Goal: Task Accomplishment & Management: Complete application form

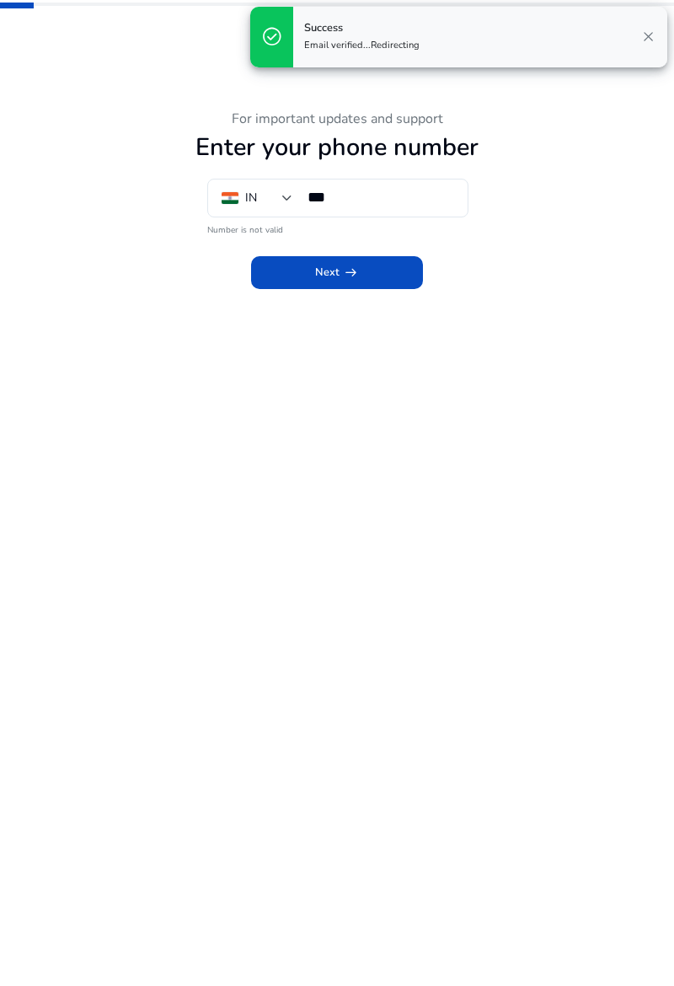
click at [415, 202] on input "***" at bounding box center [381, 197] width 146 height 19
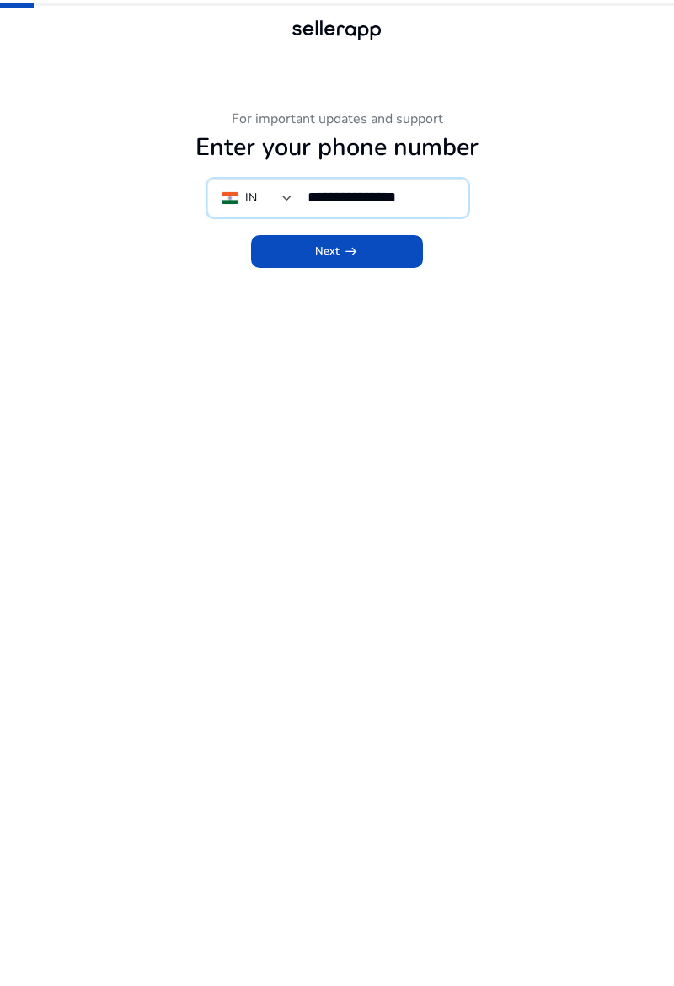
type input "**********"
click at [390, 260] on span at bounding box center [337, 252] width 173 height 40
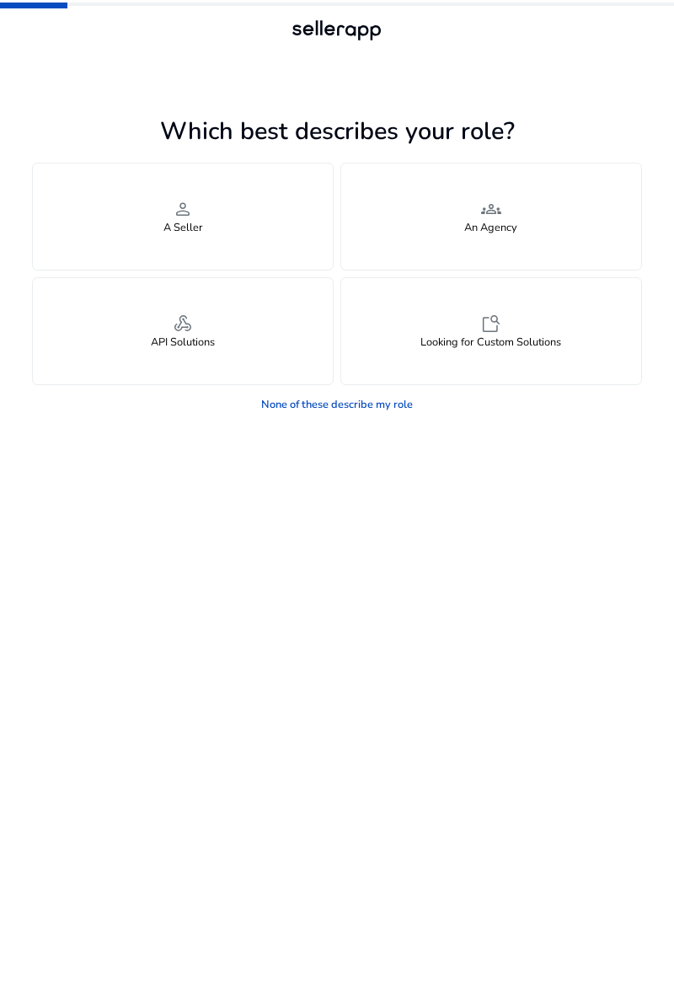
click at [260, 197] on div "person A Seller" at bounding box center [183, 217] width 300 height 106
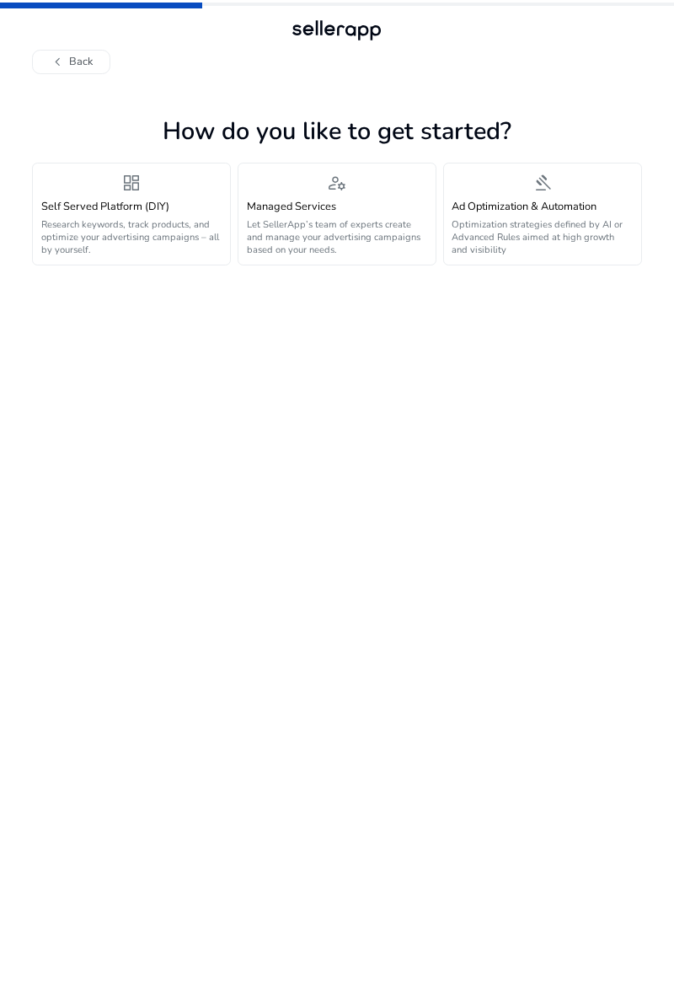
click at [131, 230] on p "Research keywords, track products, and optimize your advertising campaigns – al…" at bounding box center [131, 237] width 181 height 38
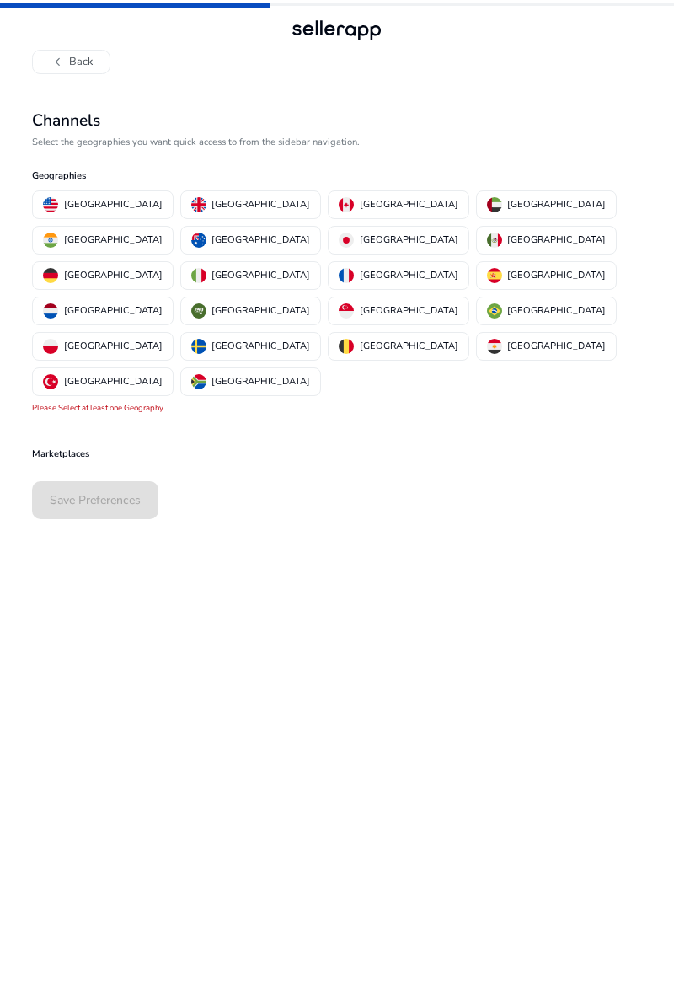
click at [115, 214] on button "United States" at bounding box center [102, 204] width 139 height 27
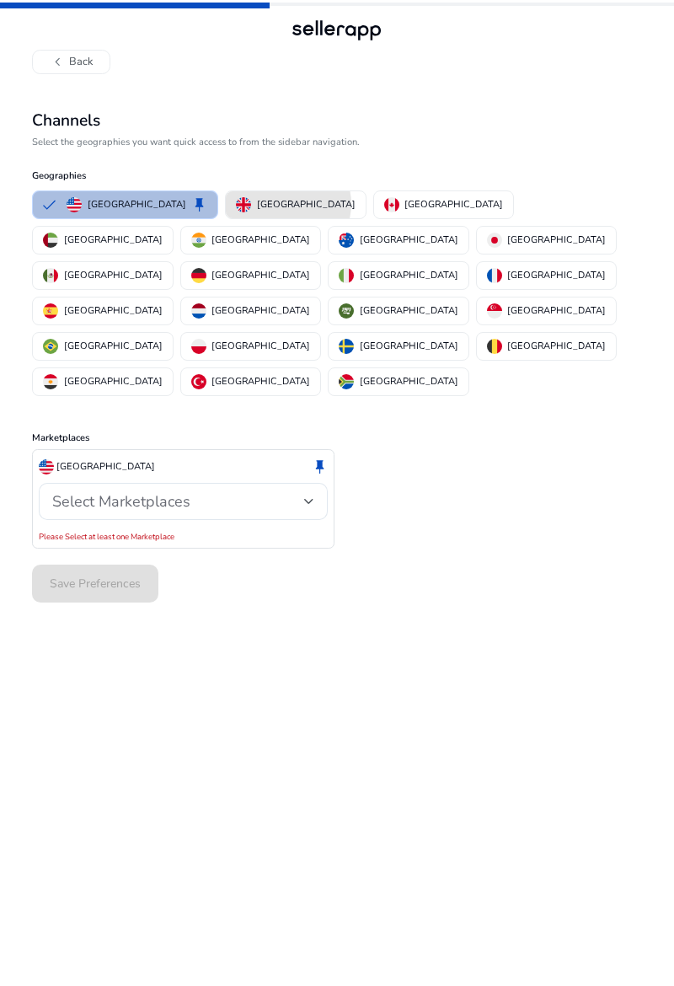
click at [257, 204] on p "United Kingdom" at bounding box center [306, 205] width 99 height 18
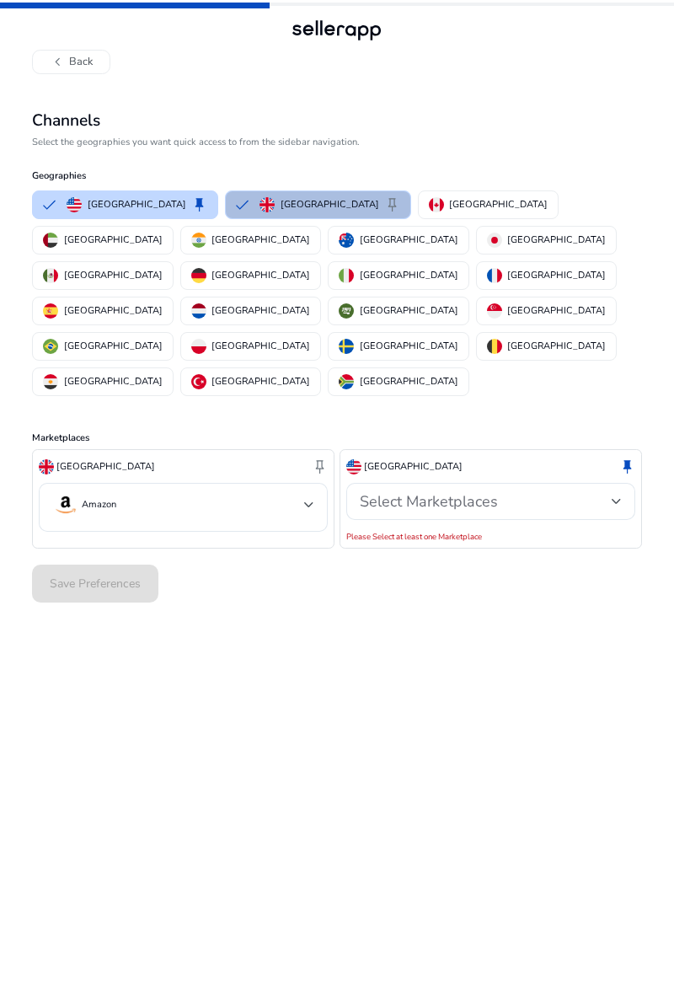
click at [320, 227] on button "India" at bounding box center [250, 240] width 139 height 27
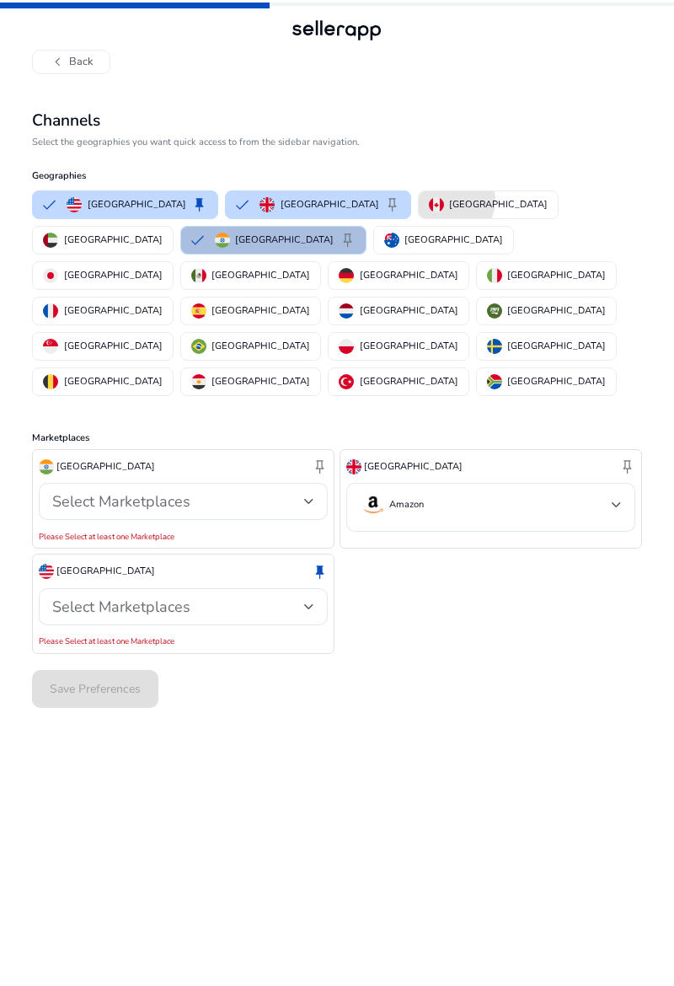
click at [449, 200] on p "Canada" at bounding box center [498, 205] width 99 height 18
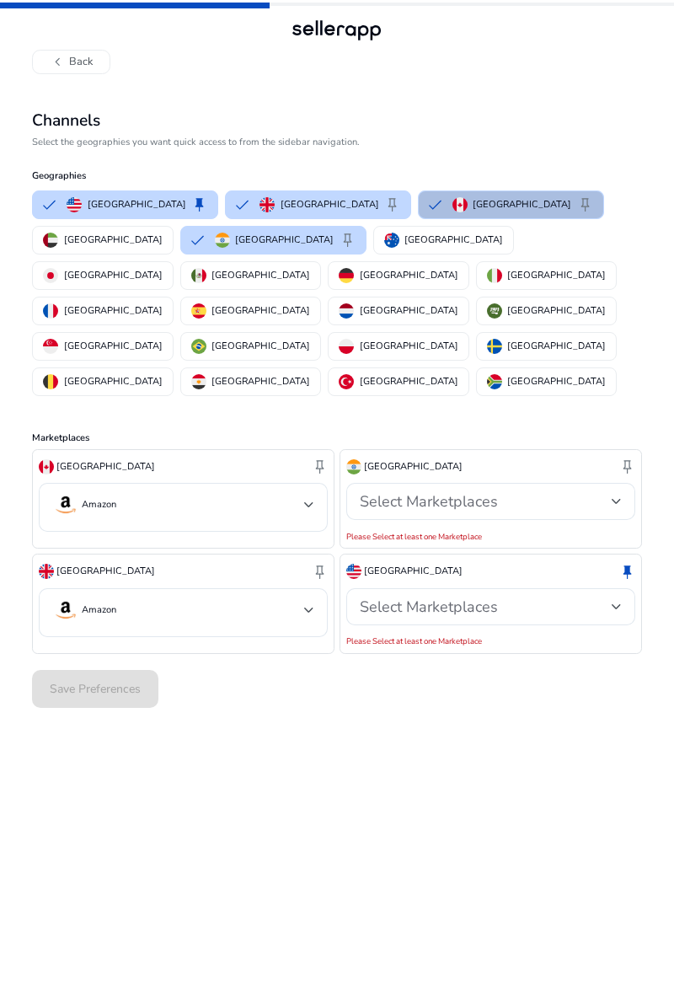
click at [405, 244] on p "Australia" at bounding box center [454, 240] width 99 height 18
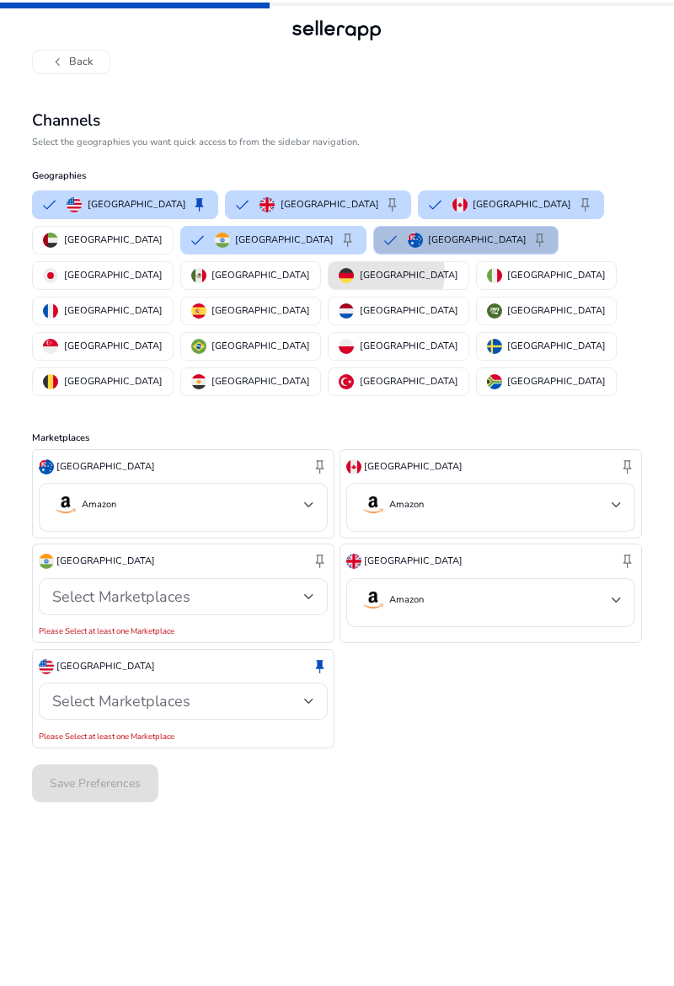
click at [459, 266] on p "Germany" at bounding box center [409, 275] width 99 height 18
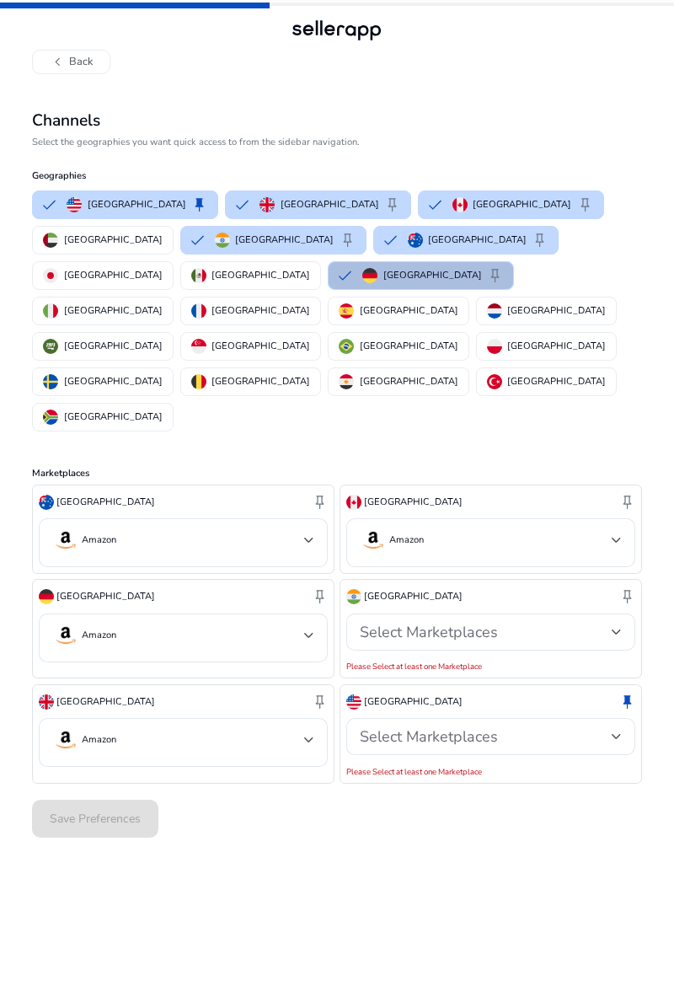
click at [181, 298] on button "France" at bounding box center [250, 311] width 139 height 27
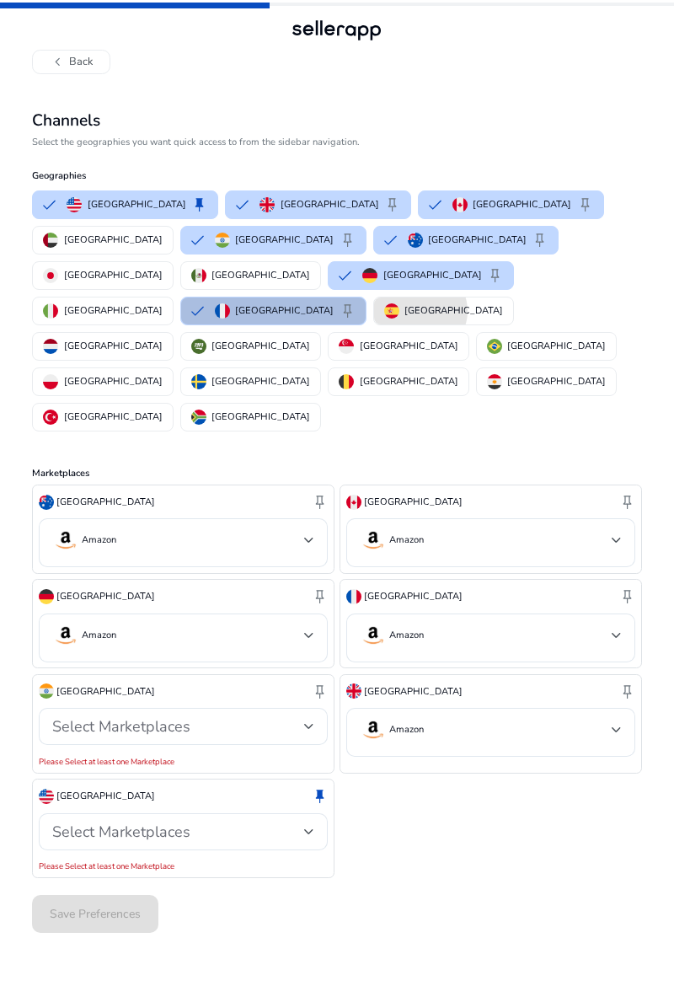
click at [405, 302] on p "Spain" at bounding box center [454, 311] width 99 height 18
click at [212, 373] on p "Sweden" at bounding box center [261, 382] width 99 height 18
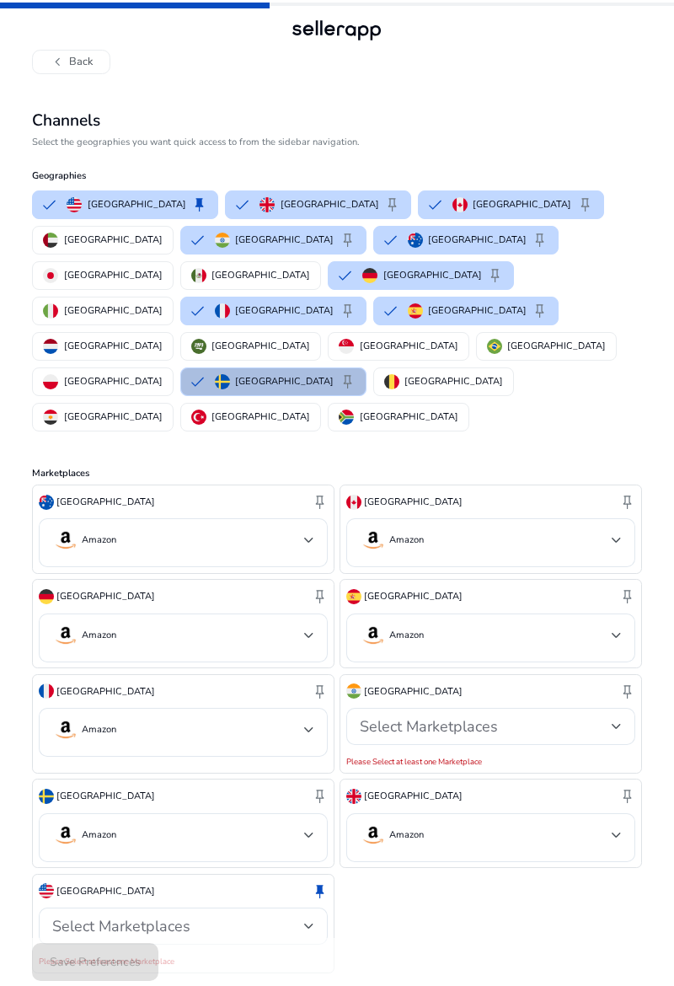
click at [459, 408] on p "South Africa" at bounding box center [409, 417] width 99 height 18
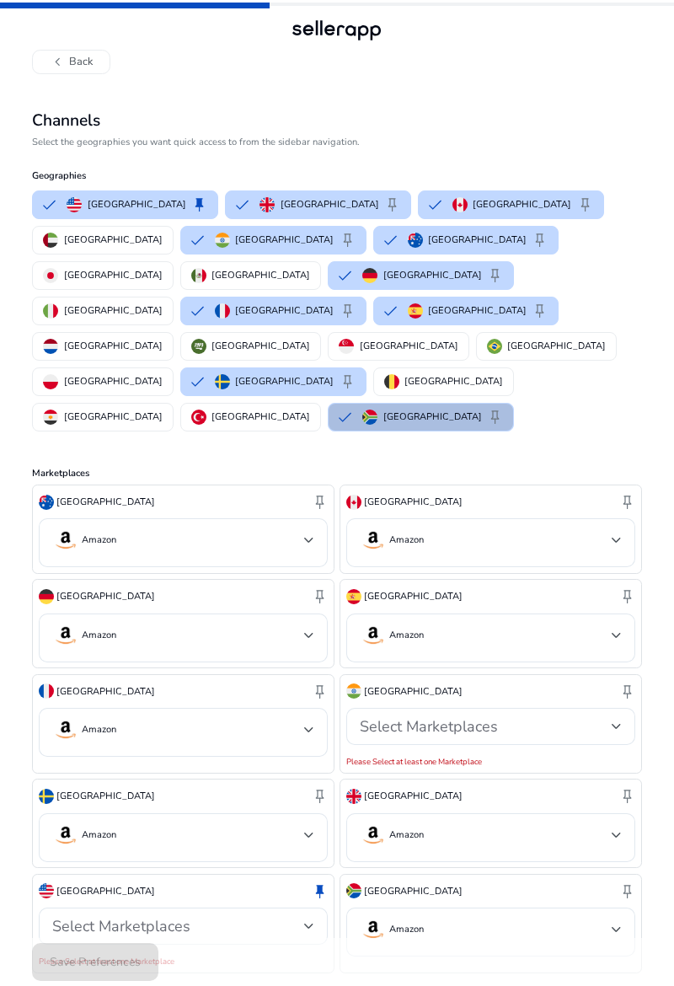
click at [163, 337] on p "Netherlands" at bounding box center [113, 346] width 99 height 18
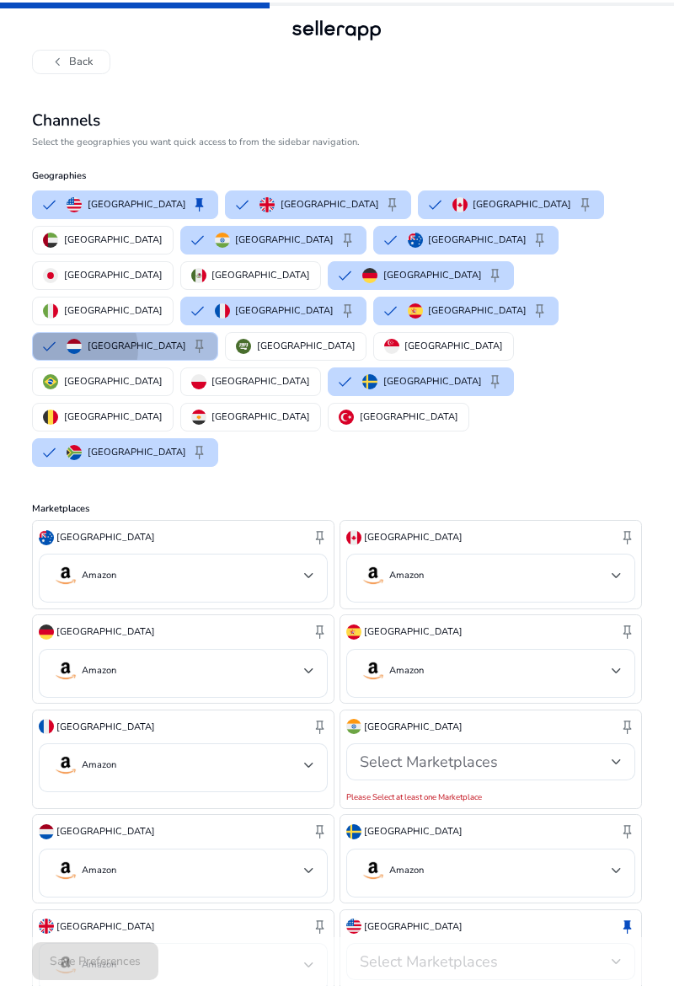
click at [163, 266] on p "Japan" at bounding box center [113, 275] width 99 height 18
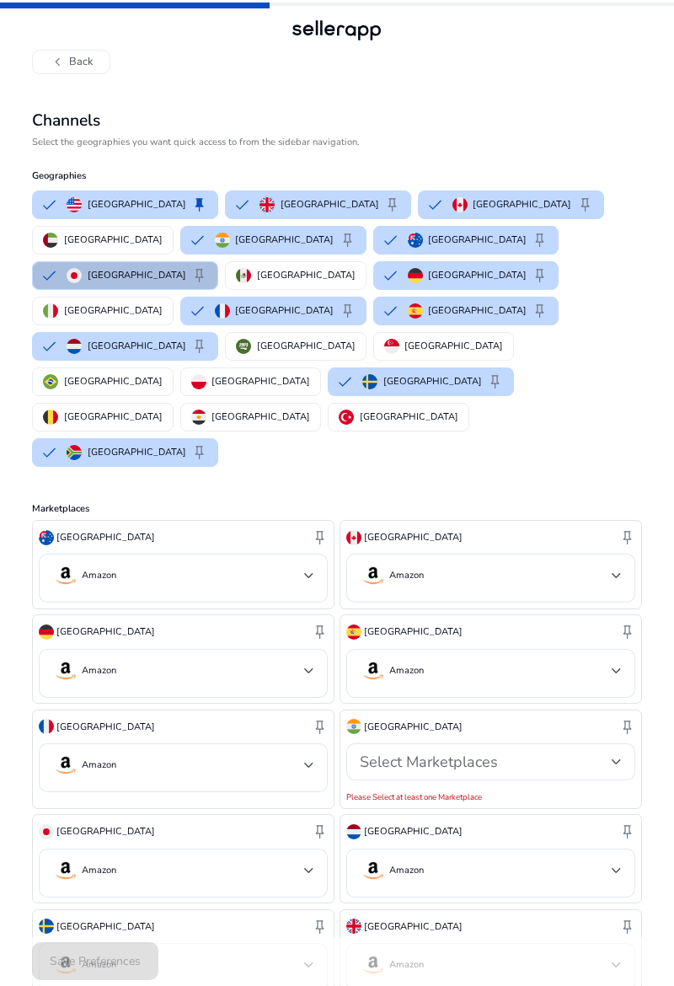
click at [365, 262] on button "Mexico" at bounding box center [295, 275] width 139 height 27
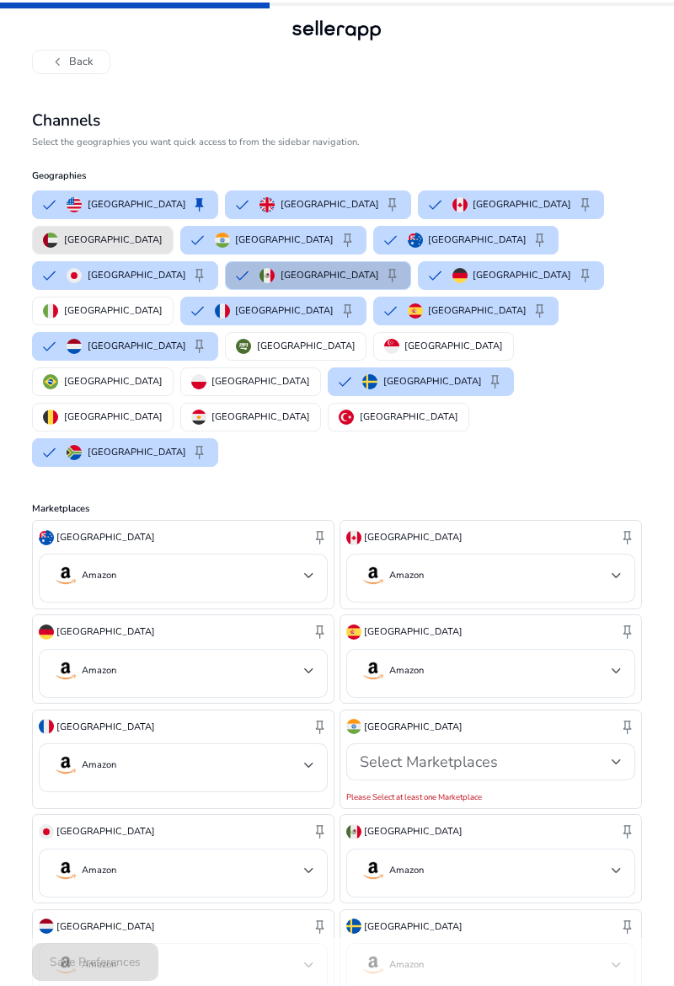
click at [163, 231] on p "United Arab Emirates" at bounding box center [113, 240] width 99 height 18
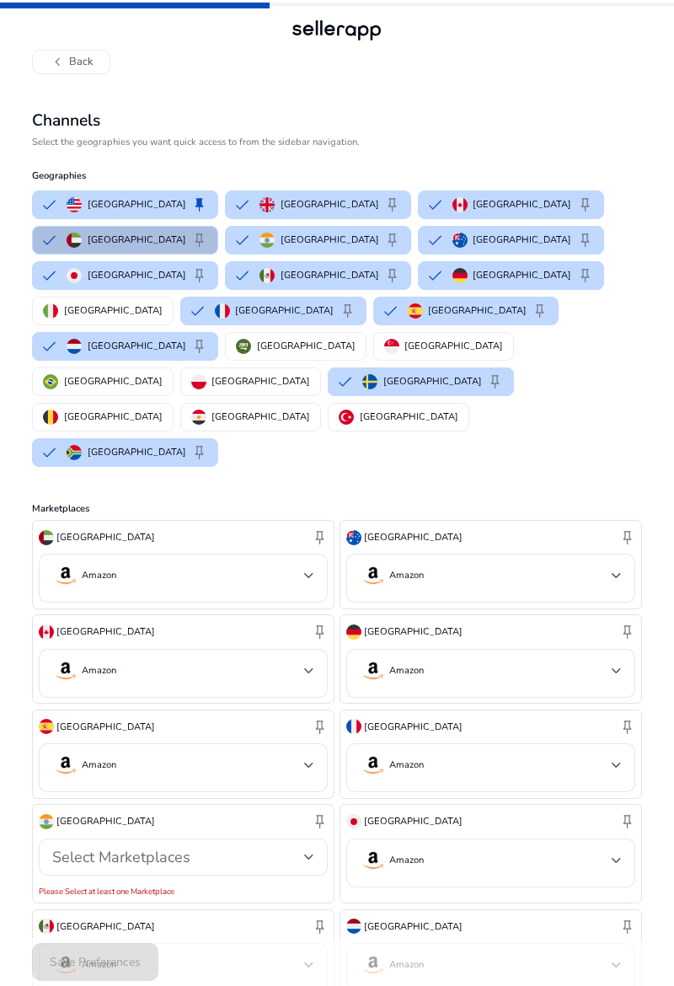
scroll to position [114, 0]
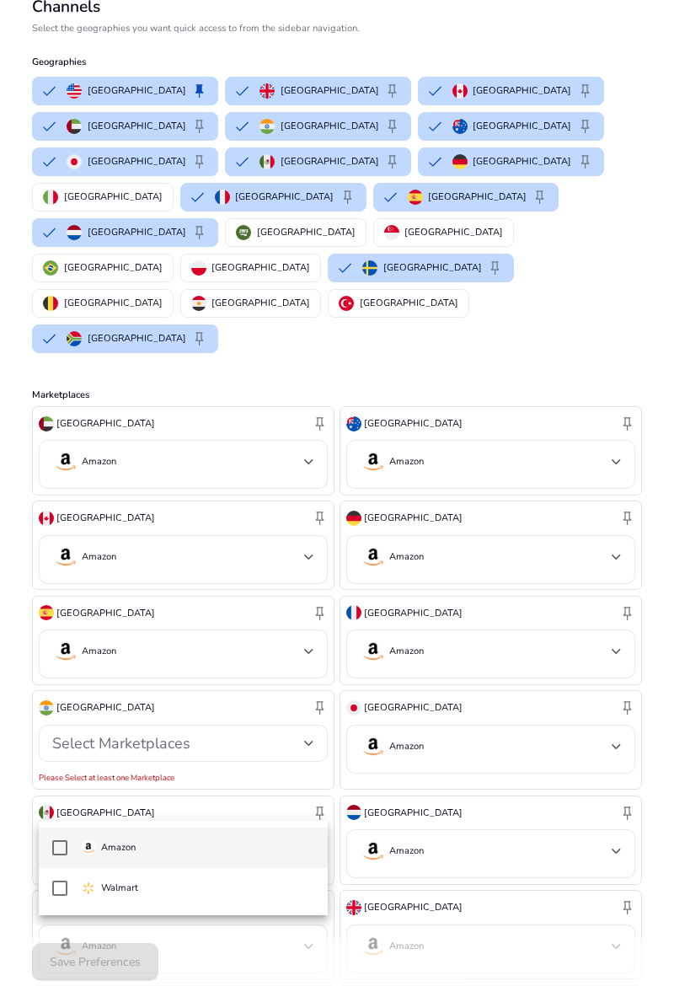
click at [66, 855] on mat-pseudo-checkbox at bounding box center [59, 847] width 15 height 15
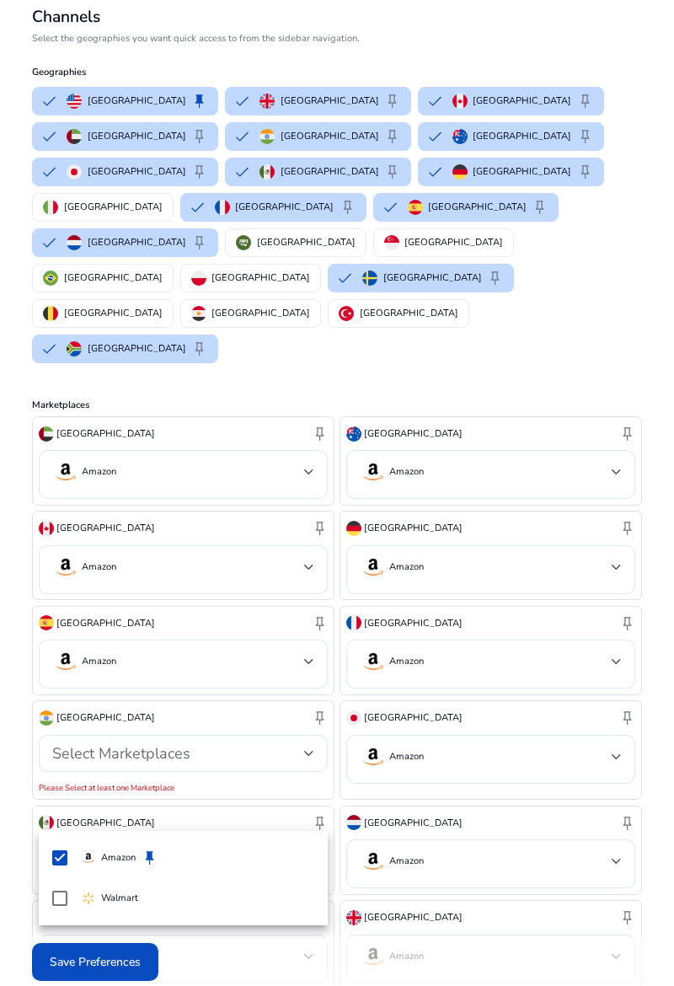
click at [348, 985] on div at bounding box center [337, 493] width 674 height 986
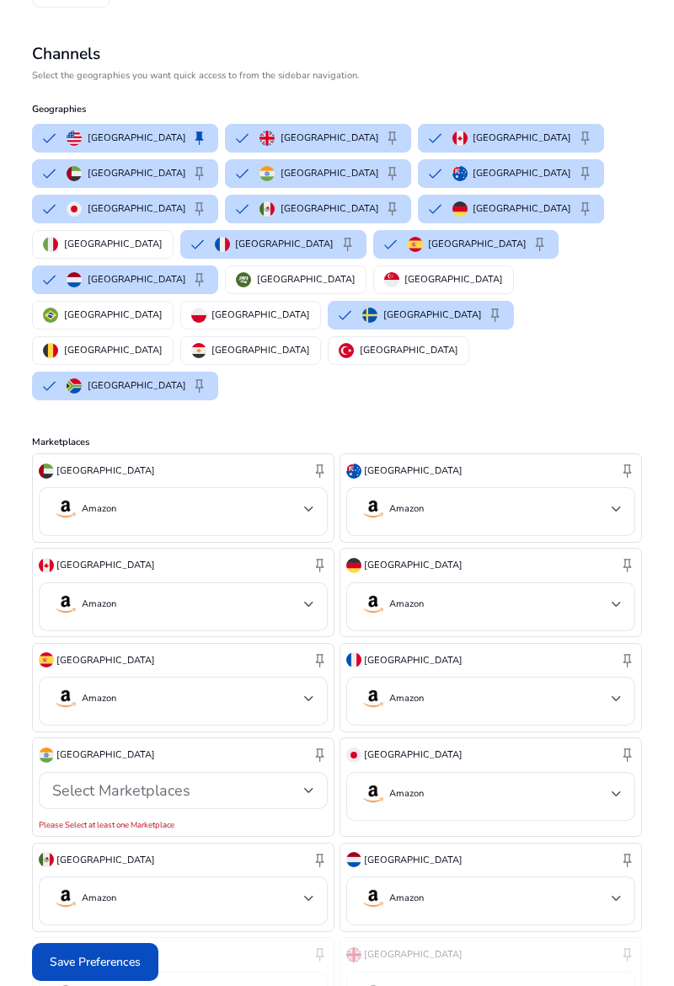
scroll to position [62, 0]
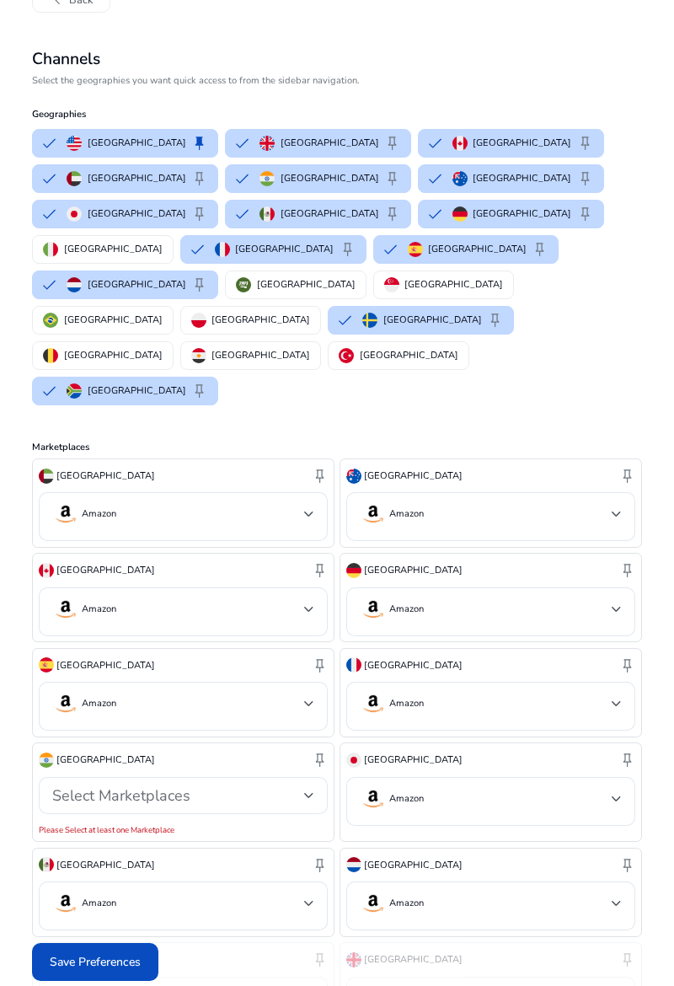
click at [309, 792] on div at bounding box center [309, 795] width 10 height 7
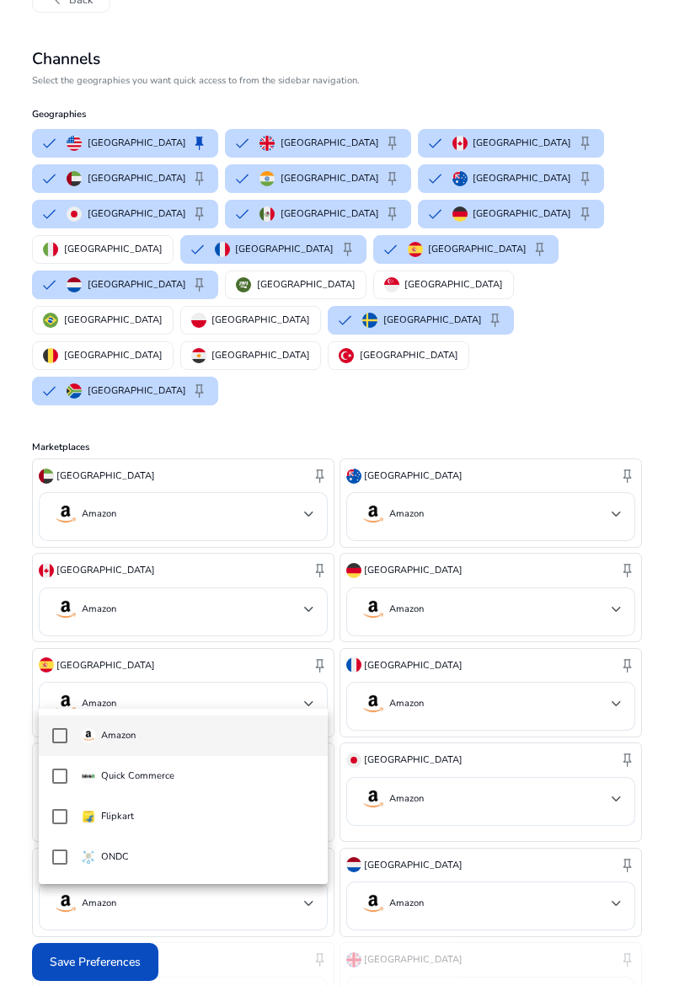
click at [234, 732] on span "Amazon" at bounding box center [198, 736] width 234 height 19
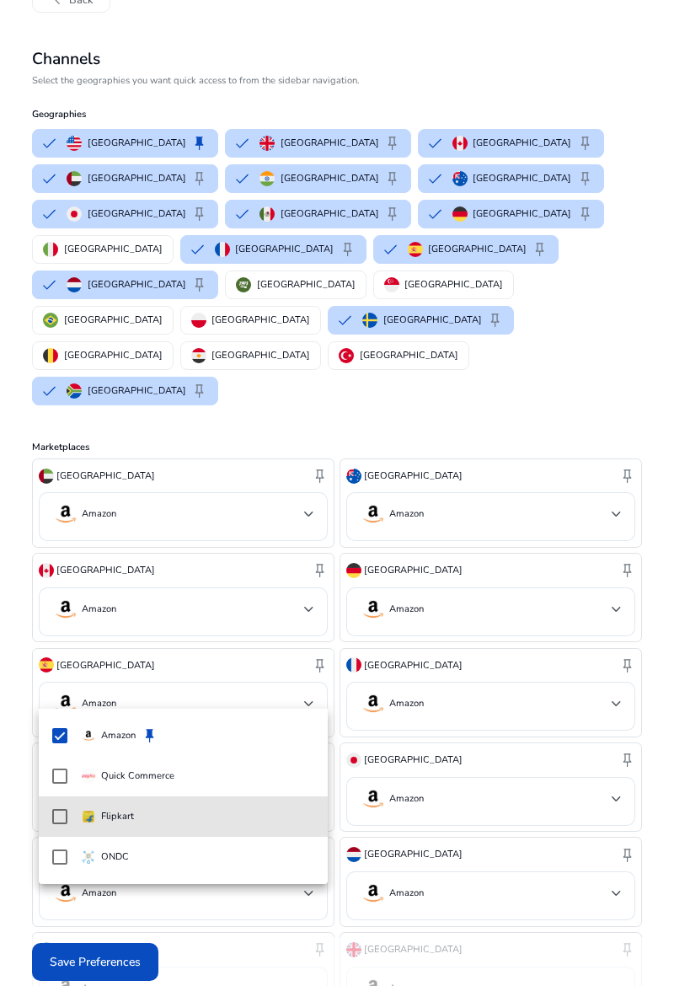
click at [72, 825] on mat-option "Flipkart" at bounding box center [184, 816] width 290 height 40
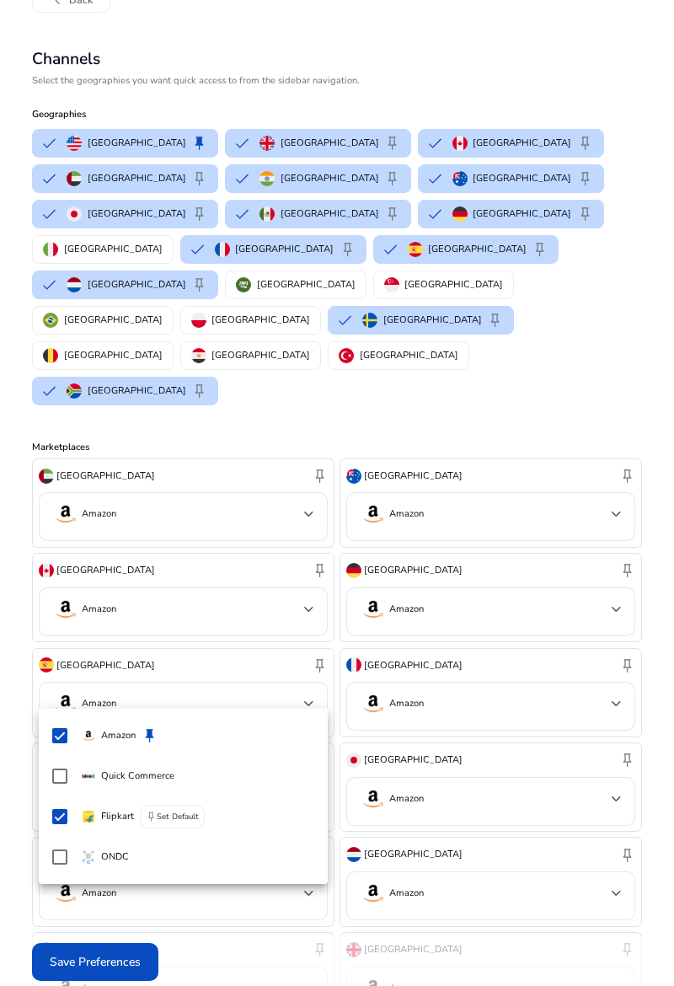
click at [314, 697] on div at bounding box center [337, 493] width 674 height 986
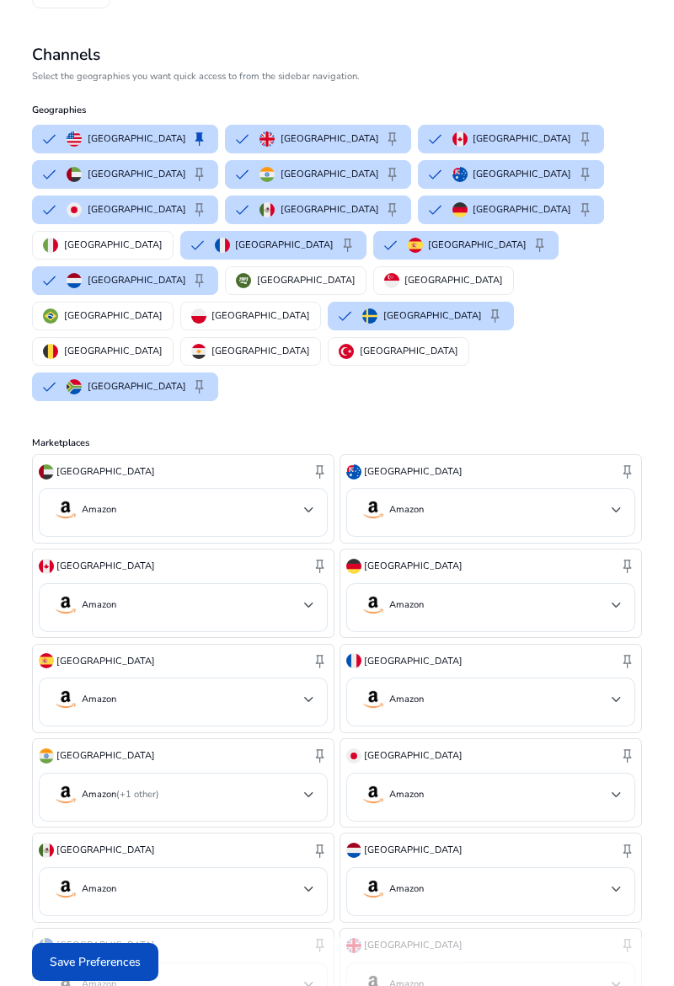
scroll to position [94, 0]
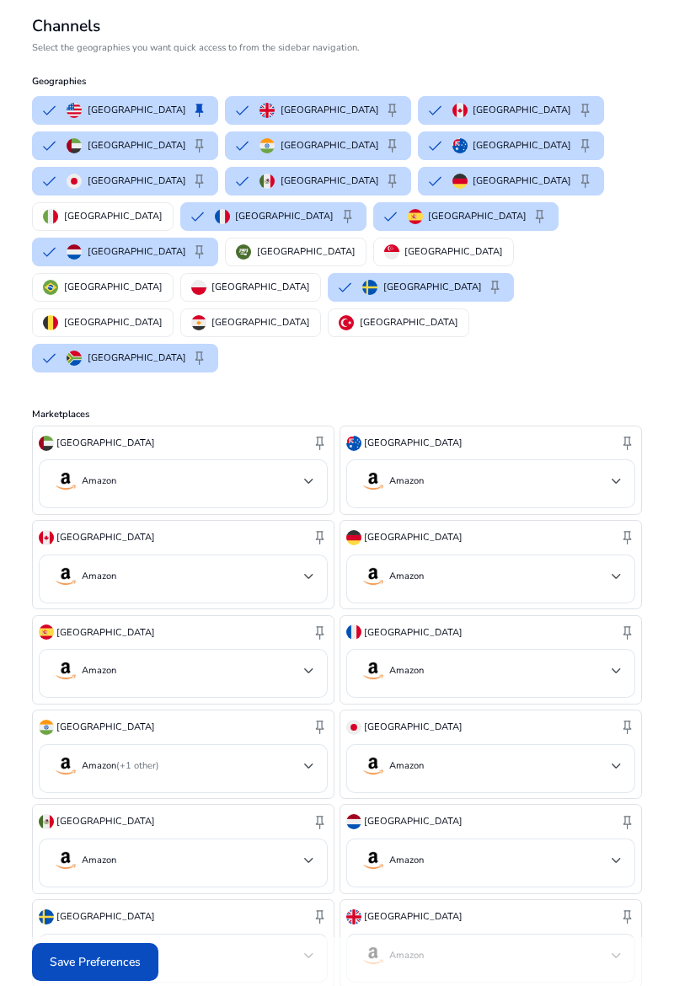
click at [116, 971] on span "Save Preferences" at bounding box center [95, 962] width 91 height 18
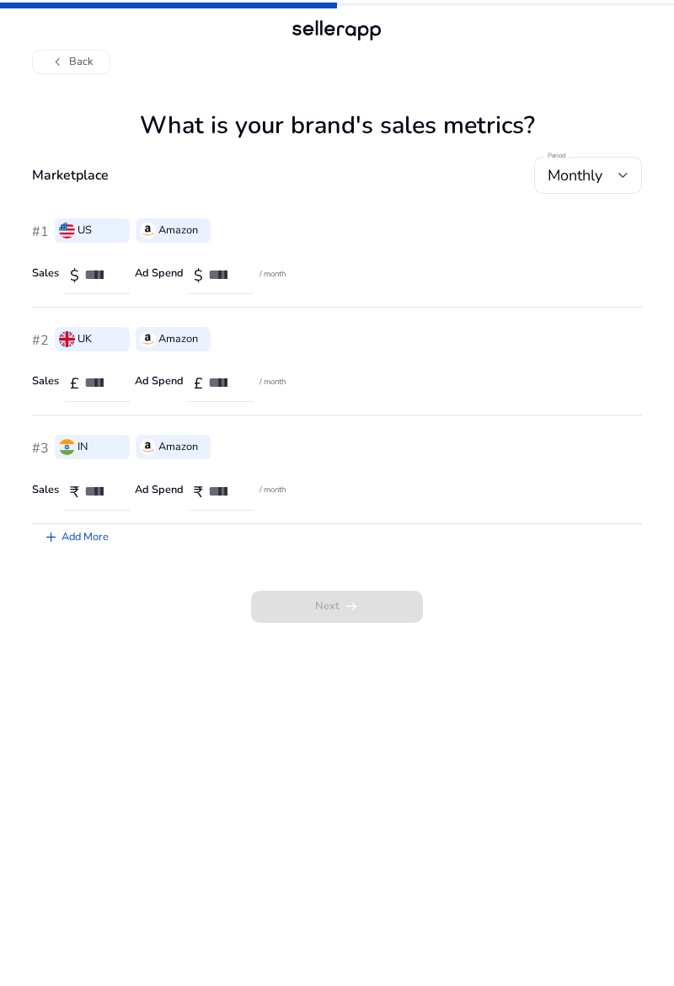
scroll to position [0, 0]
click at [609, 178] on div "Monthly" at bounding box center [583, 175] width 71 height 19
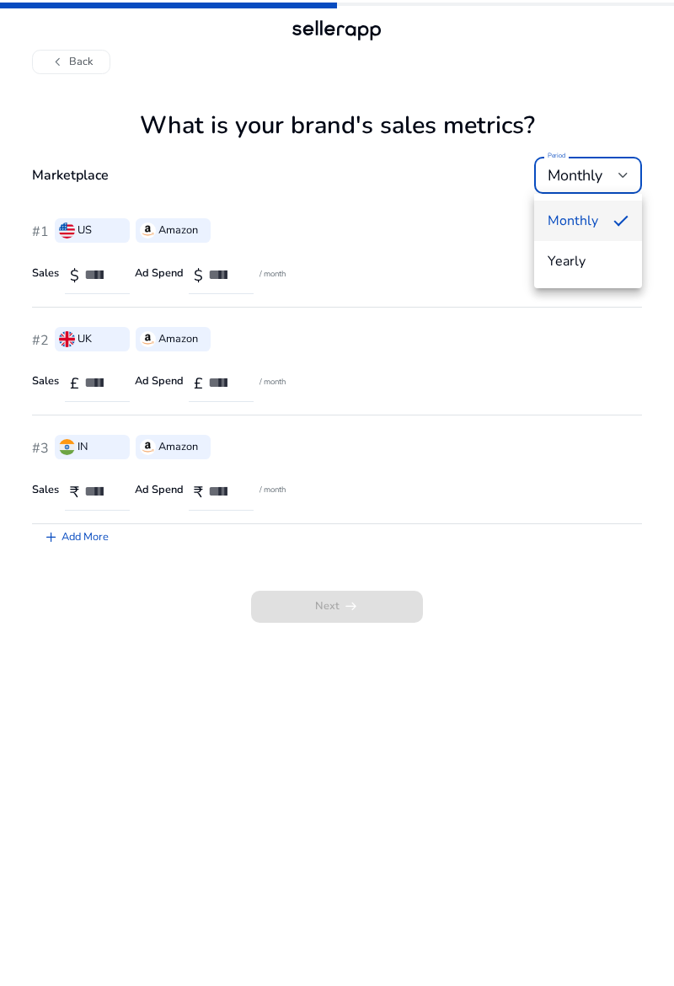
click at [100, 266] on div at bounding box center [337, 493] width 674 height 986
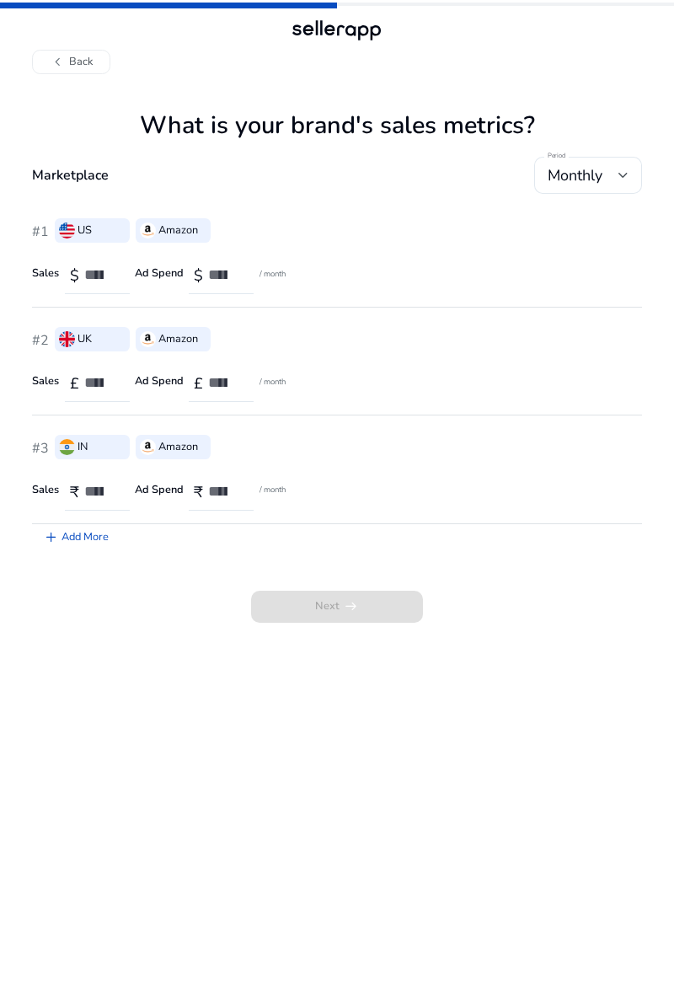
click at [98, 276] on input "number" at bounding box center [100, 274] width 32 height 19
type input "***"
click at [231, 280] on input "number" at bounding box center [224, 274] width 32 height 19
type input "*"
click at [374, 611] on span at bounding box center [337, 607] width 173 height 40
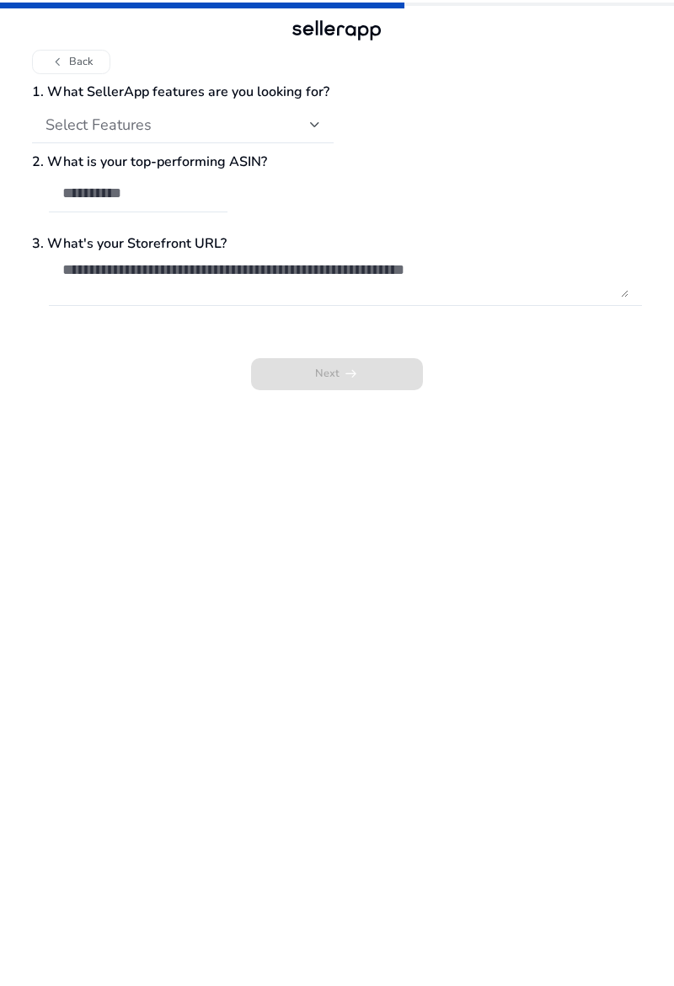
click at [310, 131] on div at bounding box center [315, 125] width 10 height 20
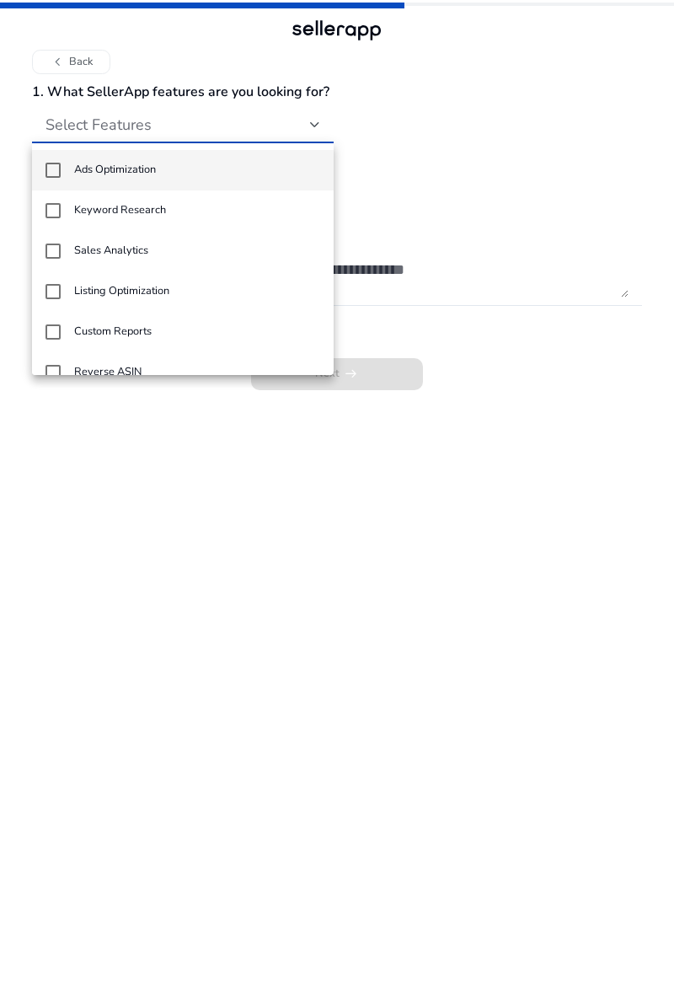
click at [54, 208] on mat-pseudo-checkbox at bounding box center [53, 210] width 15 height 15
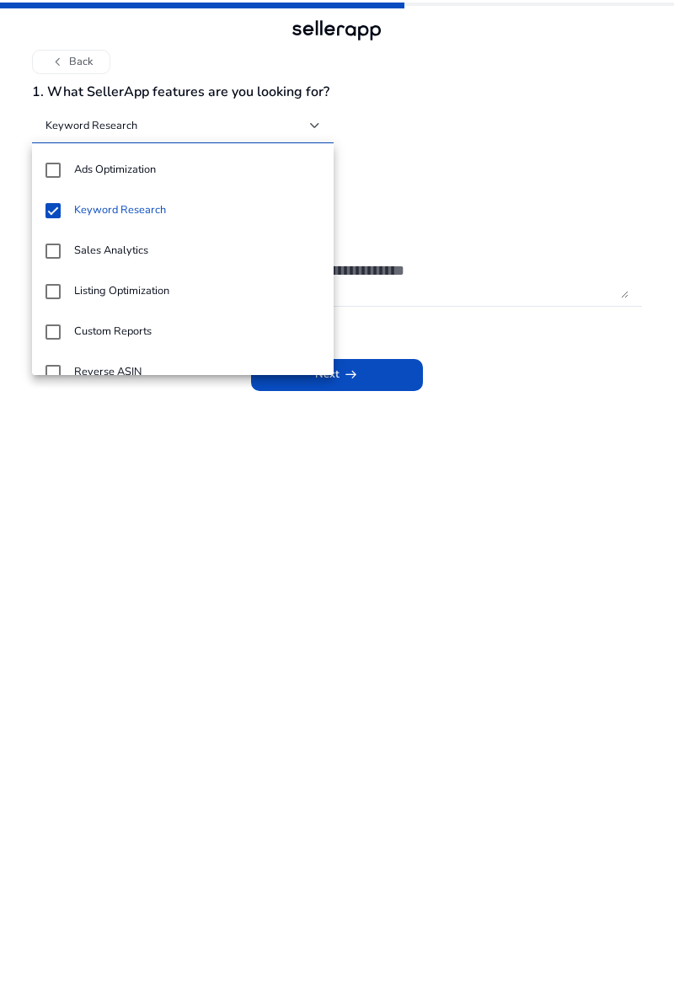
click at [62, 248] on mat-option "Sales Analytics" at bounding box center [183, 251] width 302 height 40
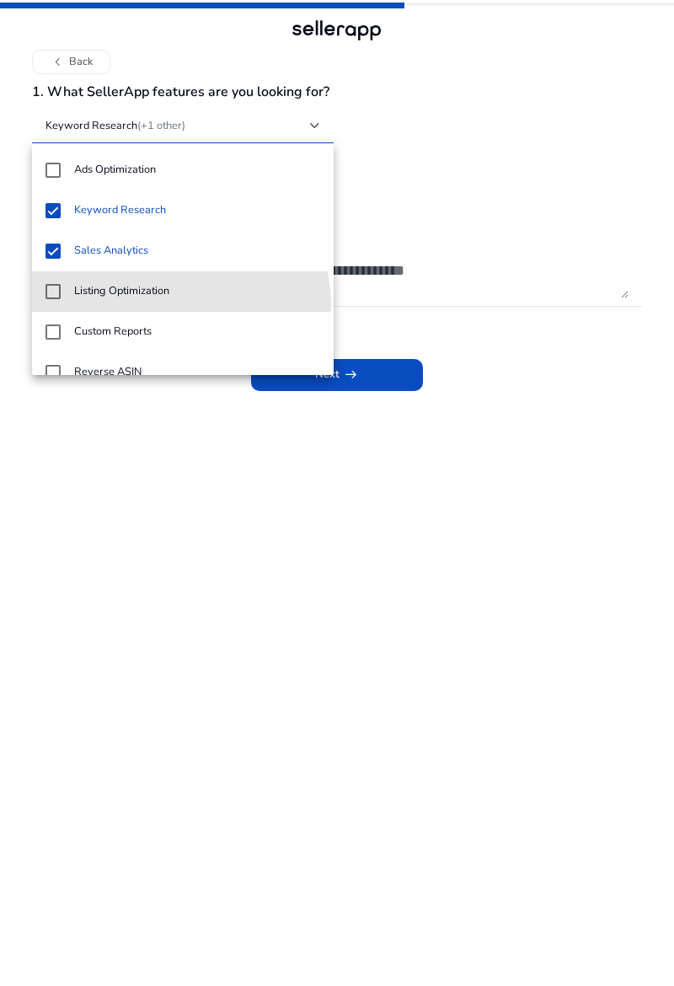
scroll to position [24, 0]
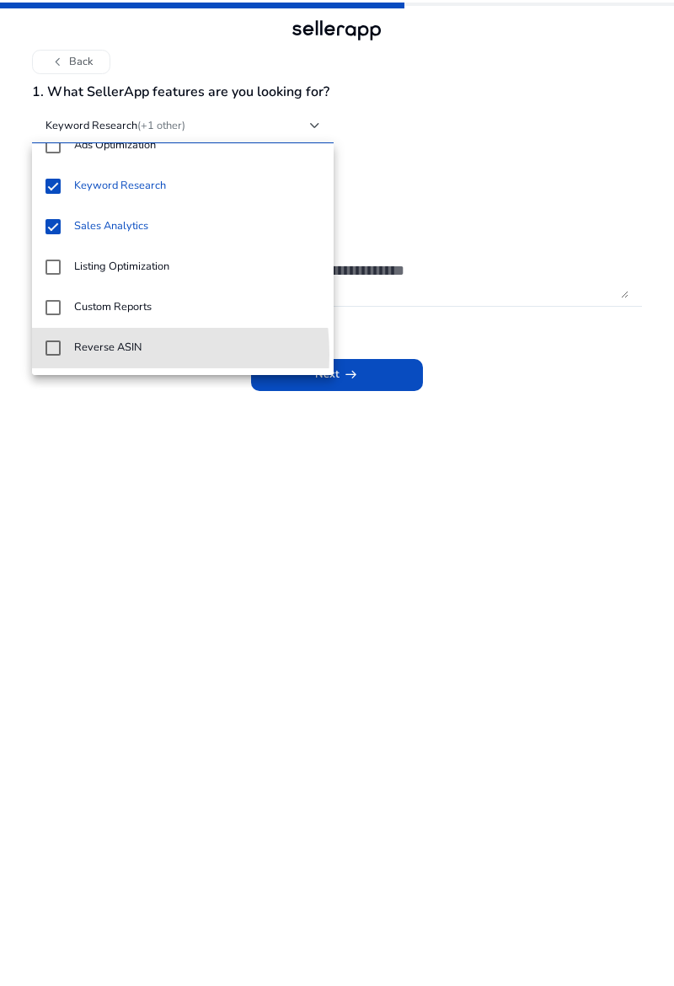
click at [72, 355] on mat-option "Reverse ASIN" at bounding box center [183, 348] width 302 height 40
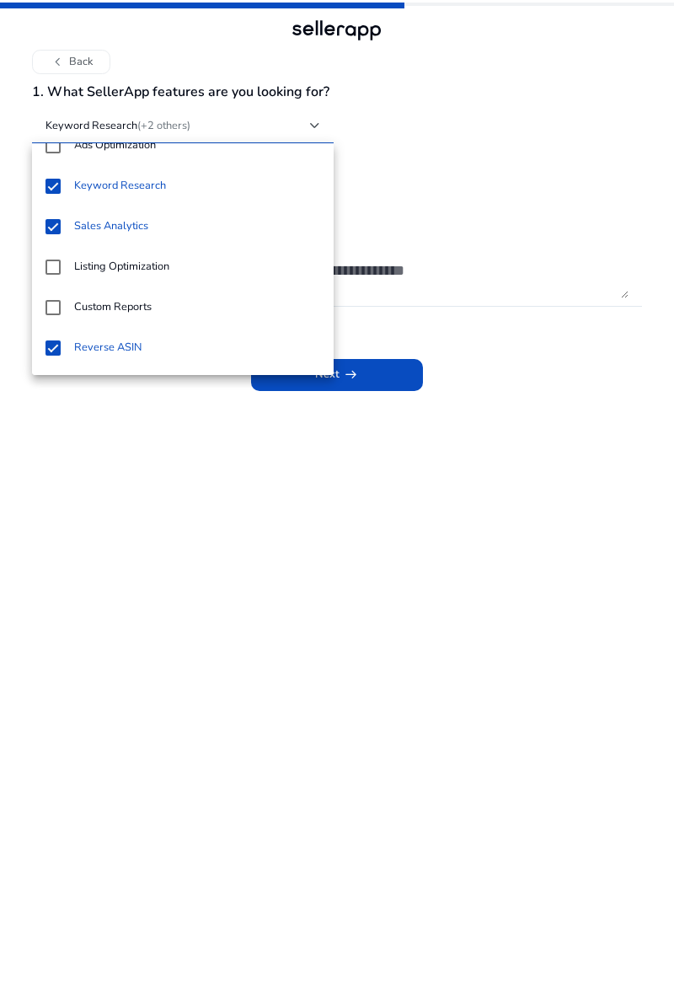
click at [66, 298] on mat-option "Custom Reports" at bounding box center [183, 307] width 302 height 40
click at [74, 253] on mat-option "Listing Optimization" at bounding box center [183, 267] width 302 height 40
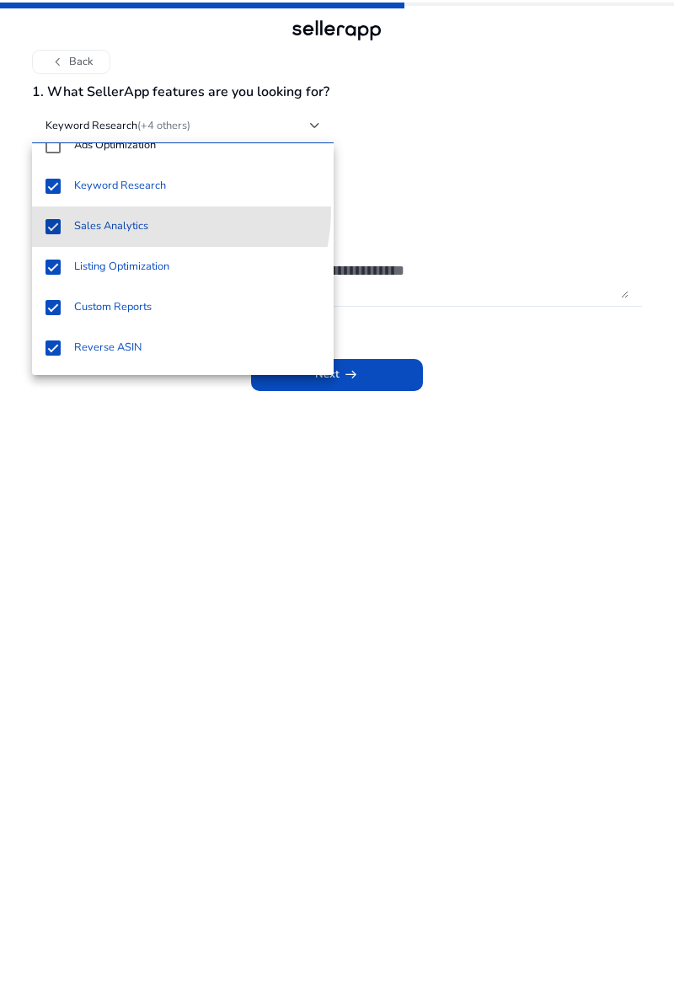
scroll to position [0, 0]
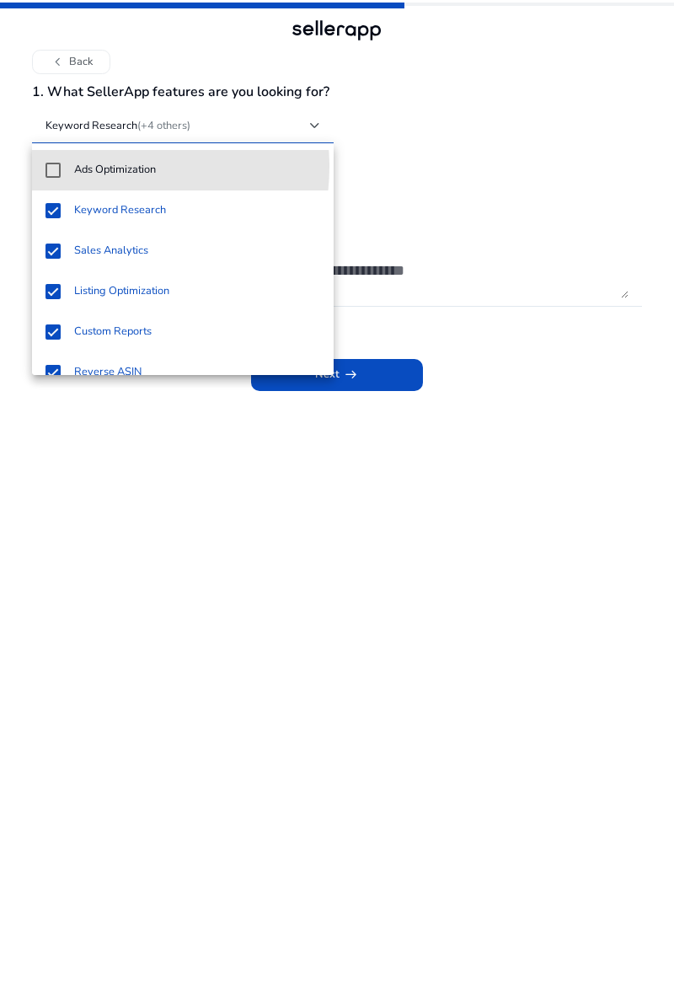
click at [110, 166] on h4 "Ads Optimization" at bounding box center [115, 170] width 82 height 13
click at [131, 158] on mat-option "Ads Optimization" at bounding box center [183, 170] width 302 height 40
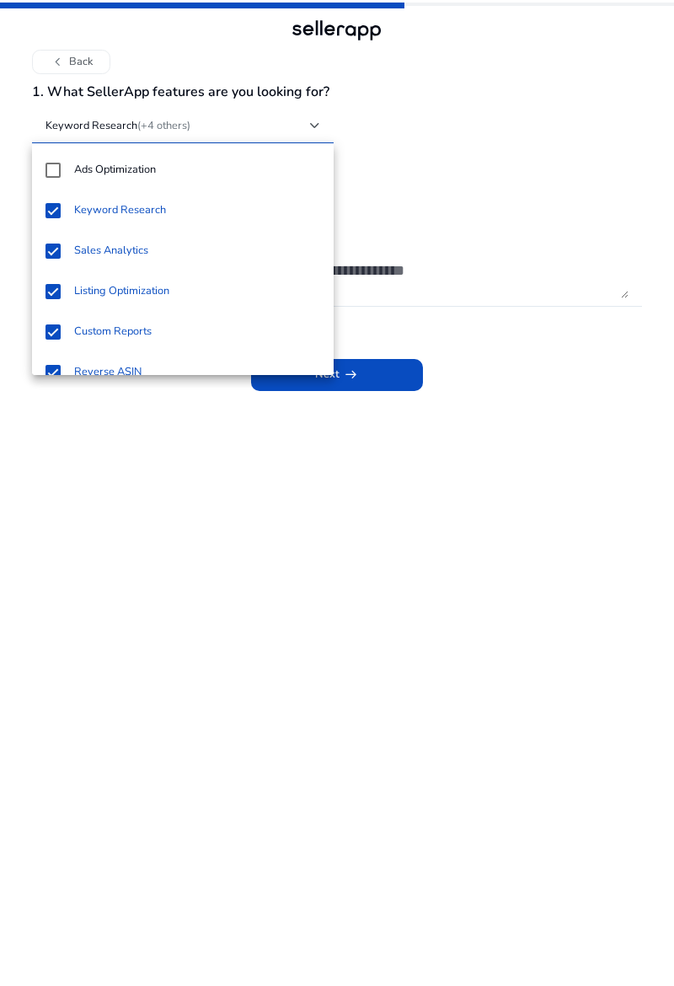
click at [498, 335] on div at bounding box center [337, 493] width 674 height 986
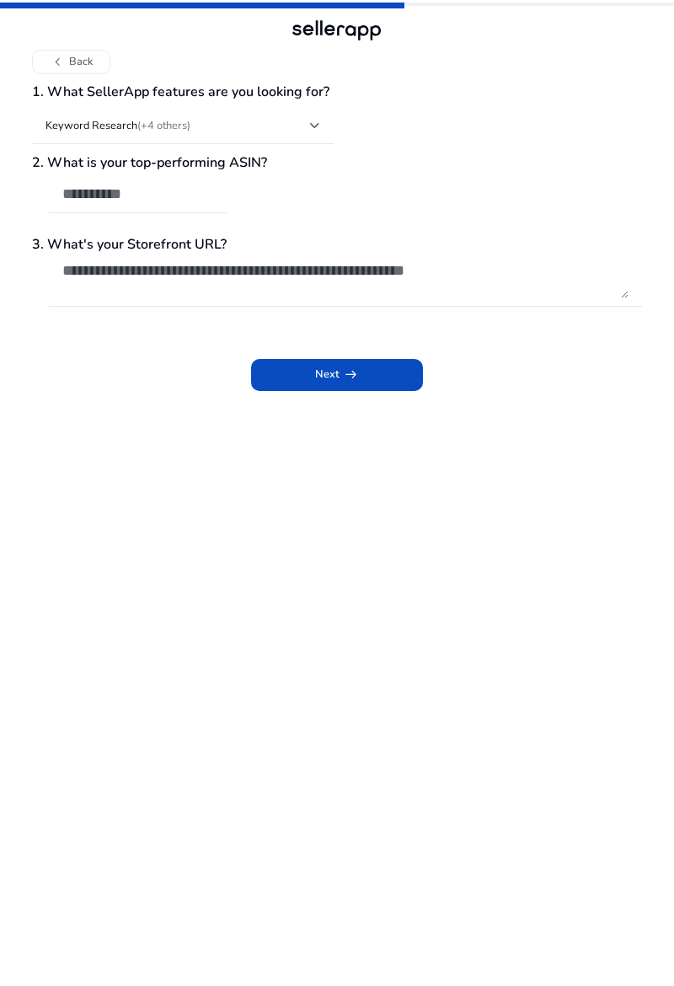
click at [178, 190] on input "text" at bounding box center [138, 194] width 152 height 19
click at [359, 368] on span at bounding box center [337, 375] width 173 height 40
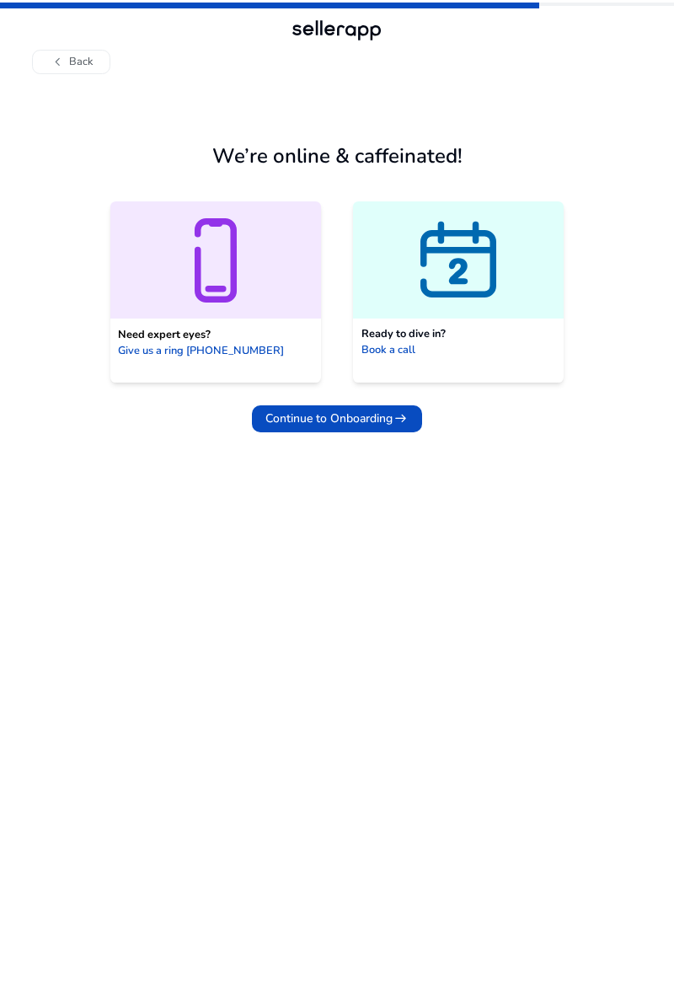
click at [379, 413] on span "Continue to Onboarding" at bounding box center [328, 419] width 127 height 18
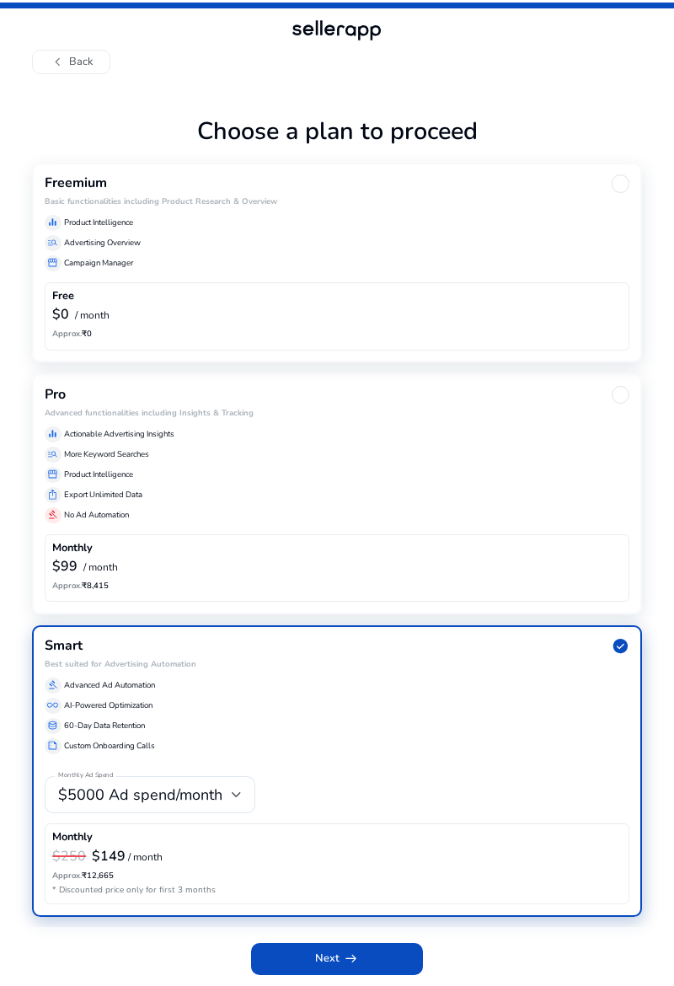
click at [116, 169] on div "Freemium Basic functionalities including Product Research & Overview equalizer …" at bounding box center [336, 263] width 609 height 201
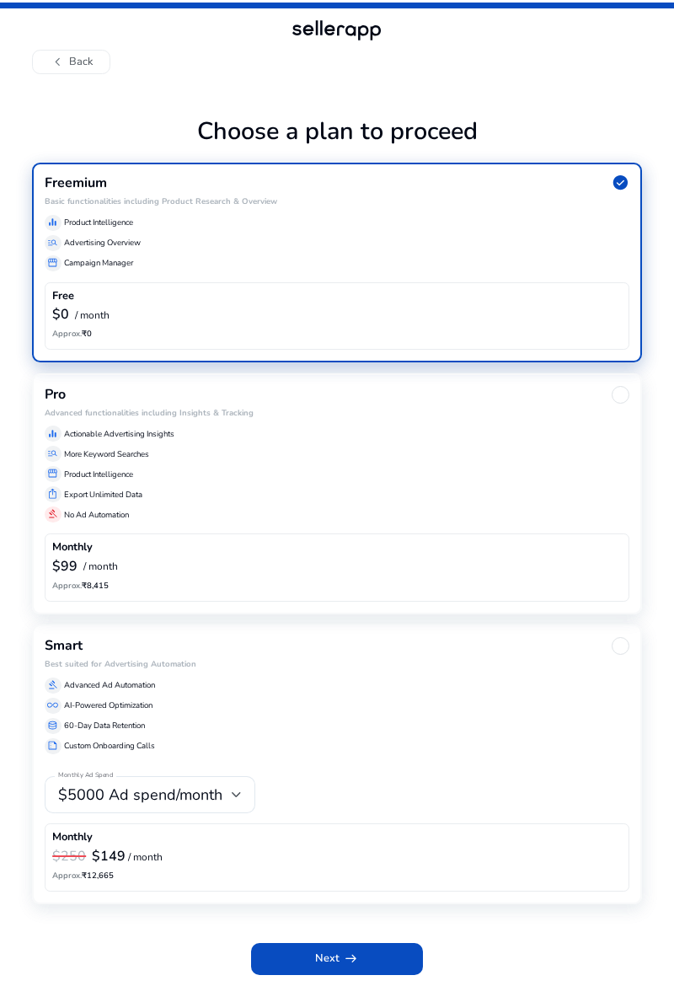
click at [406, 979] on span at bounding box center [337, 959] width 173 height 40
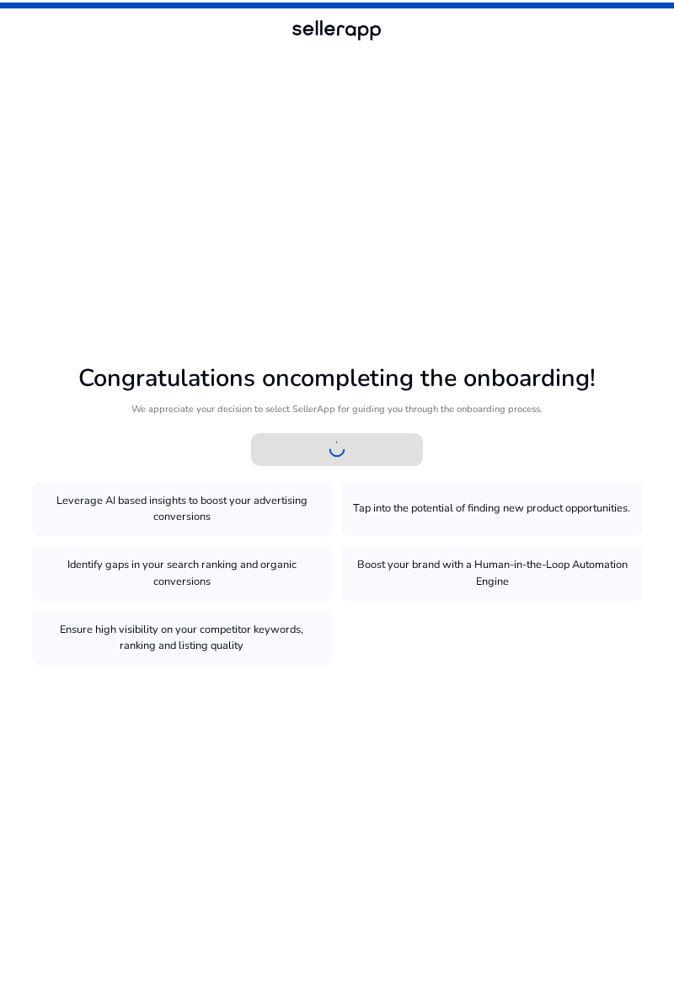
click at [598, 352] on div at bounding box center [337, 488] width 674 height 976
click at [379, 480] on div at bounding box center [337, 488] width 674 height 976
click at [570, 843] on div at bounding box center [337, 488] width 674 height 976
click at [584, 347] on div at bounding box center [337, 488] width 674 height 976
click at [72, 535] on div at bounding box center [337, 488] width 674 height 976
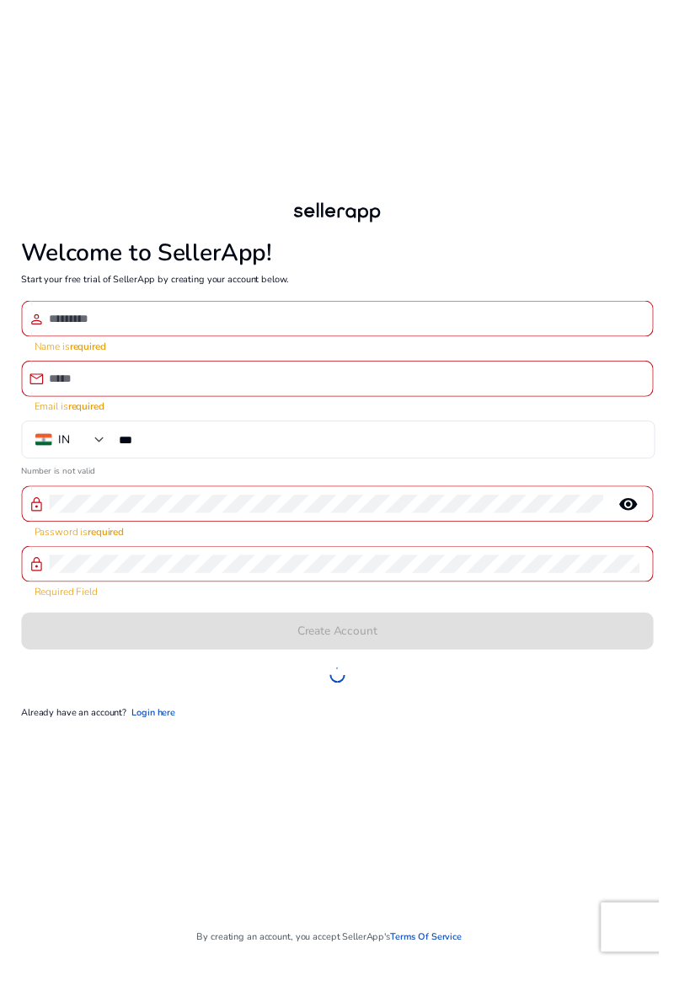
click at [178, 737] on link "Login here" at bounding box center [157, 730] width 45 height 14
